Goal: Find contact information: Find contact information

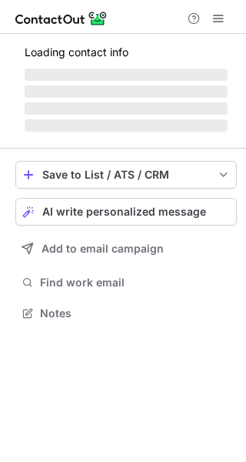
scroll to position [312, 246]
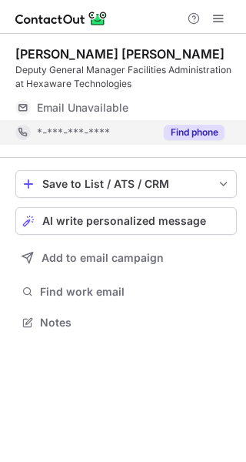
click at [201, 130] on button "Find phone" at bounding box center [194, 132] width 61 height 15
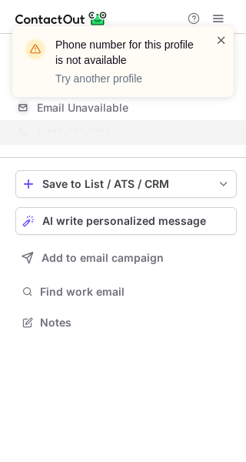
click at [218, 42] on span at bounding box center [222, 39] width 12 height 15
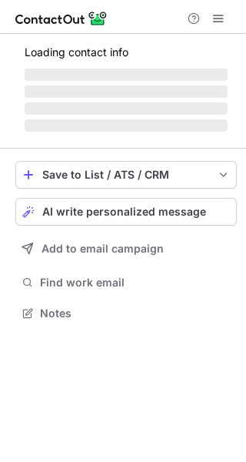
scroll to position [312, 246]
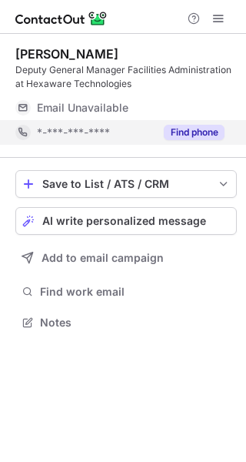
click at [199, 125] on button "Find phone" at bounding box center [194, 132] width 61 height 15
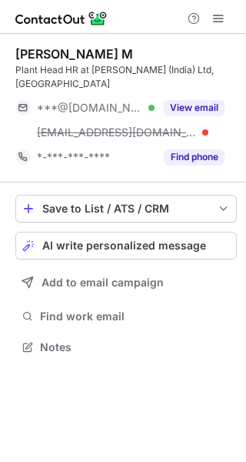
scroll to position [323, 246]
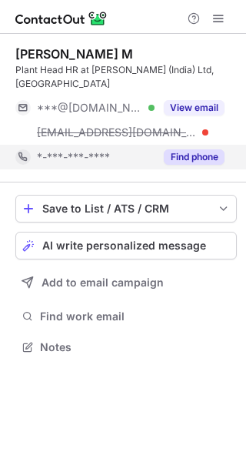
click at [197, 149] on button "Find phone" at bounding box center [194, 156] width 61 height 15
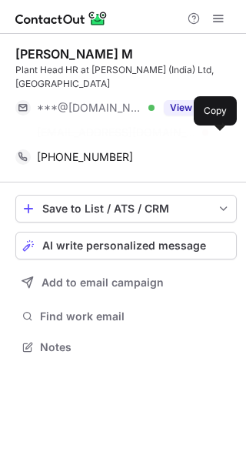
scroll to position [298, 246]
